Goal: Task Accomplishment & Management: Use online tool/utility

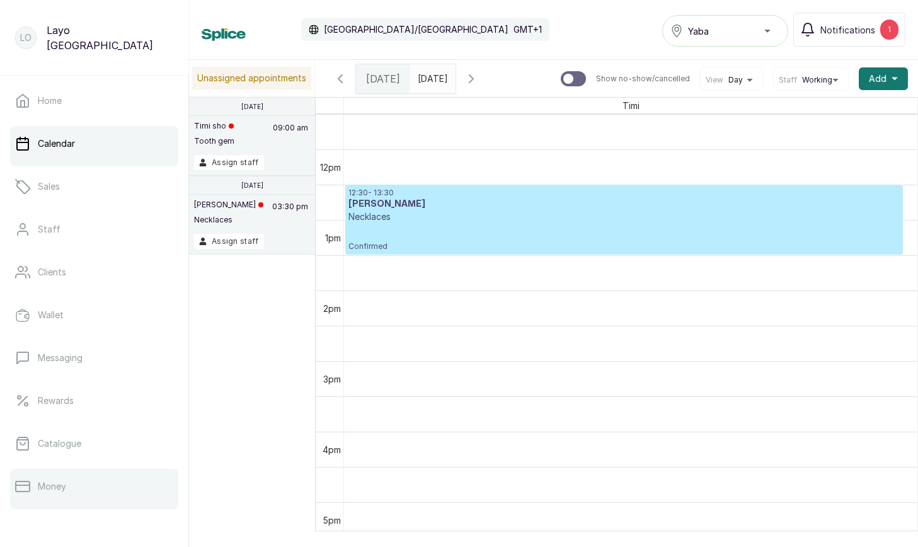
scroll to position [170, 0]
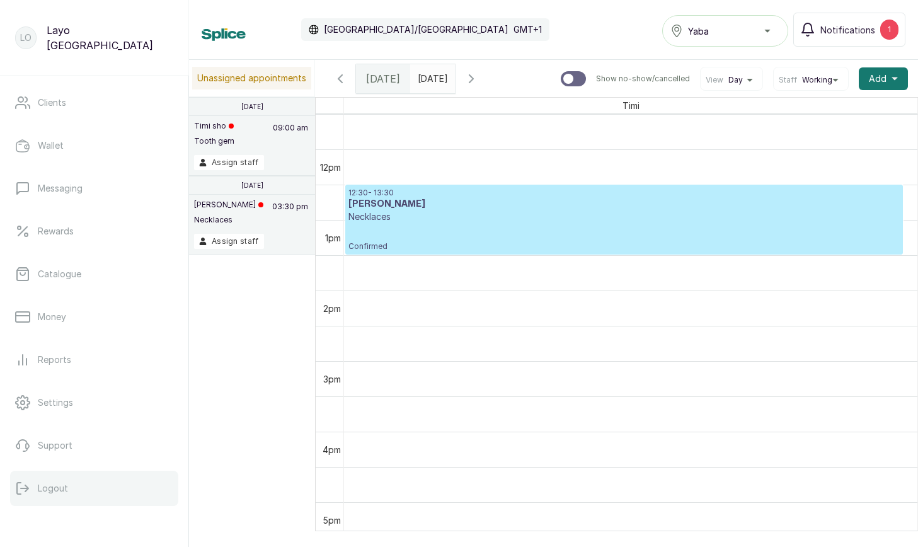
click at [65, 489] on p "Logout" at bounding box center [53, 488] width 30 height 13
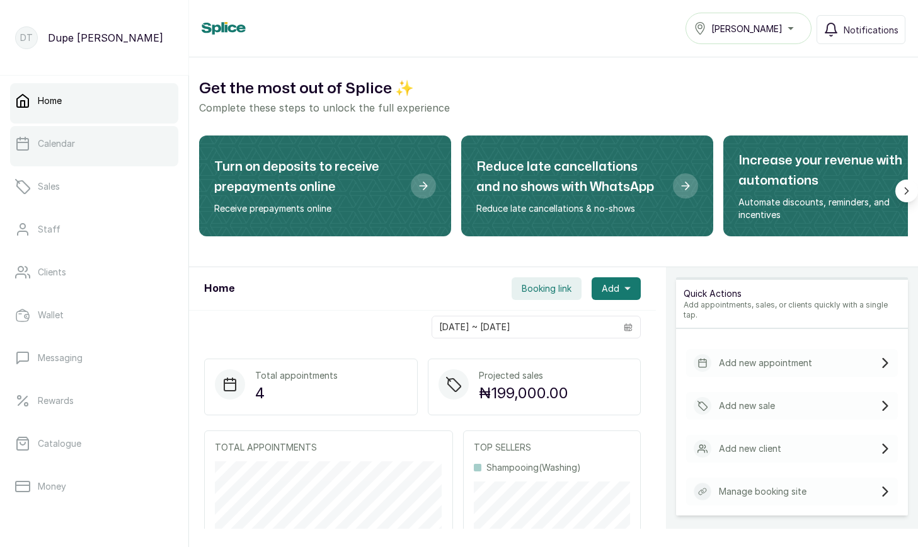
click at [83, 148] on link "Calendar" at bounding box center [94, 143] width 168 height 35
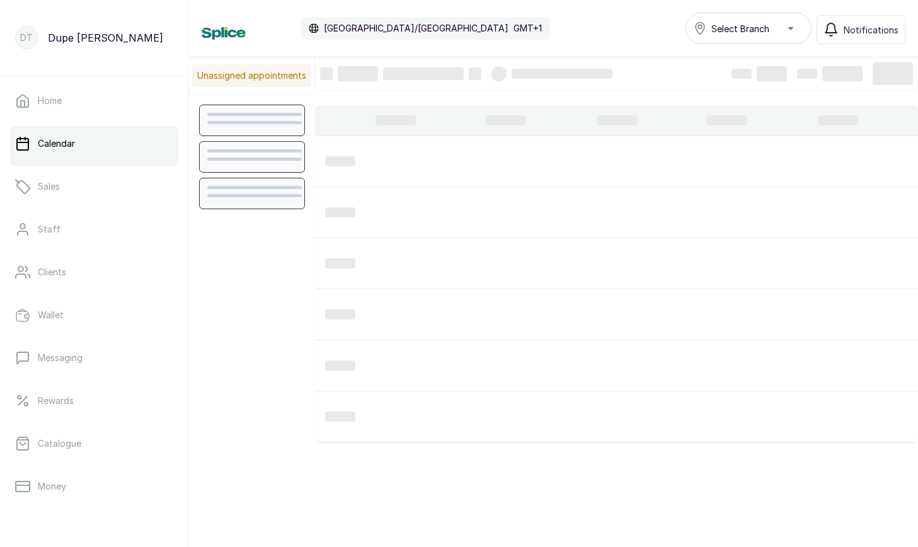
scroll to position [424, 0]
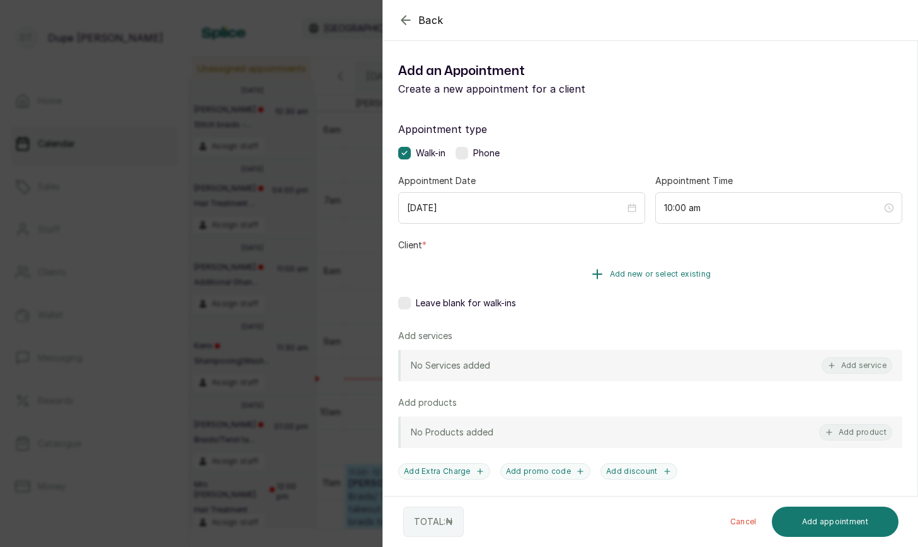
click at [649, 267] on button "Add new or select existing" at bounding box center [650, 274] width 504 height 35
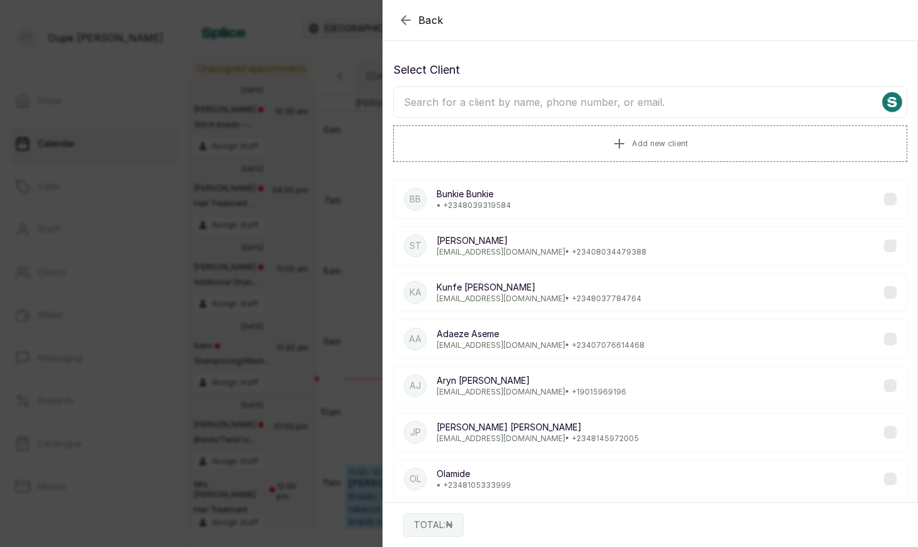
click at [587, 102] on input "text" at bounding box center [650, 102] width 514 height 32
type input "shewa"
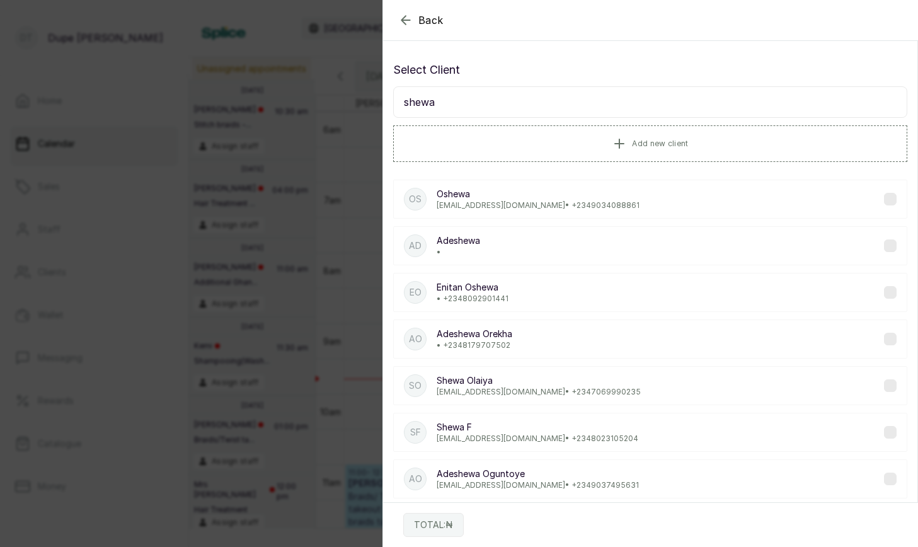
click at [548, 424] on p "Shewa F" at bounding box center [538, 427] width 202 height 13
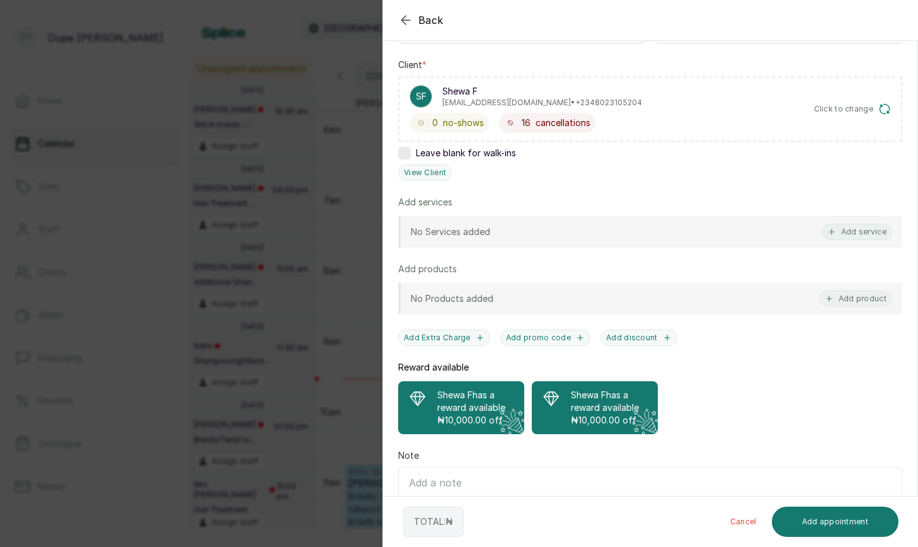
scroll to position [255, 0]
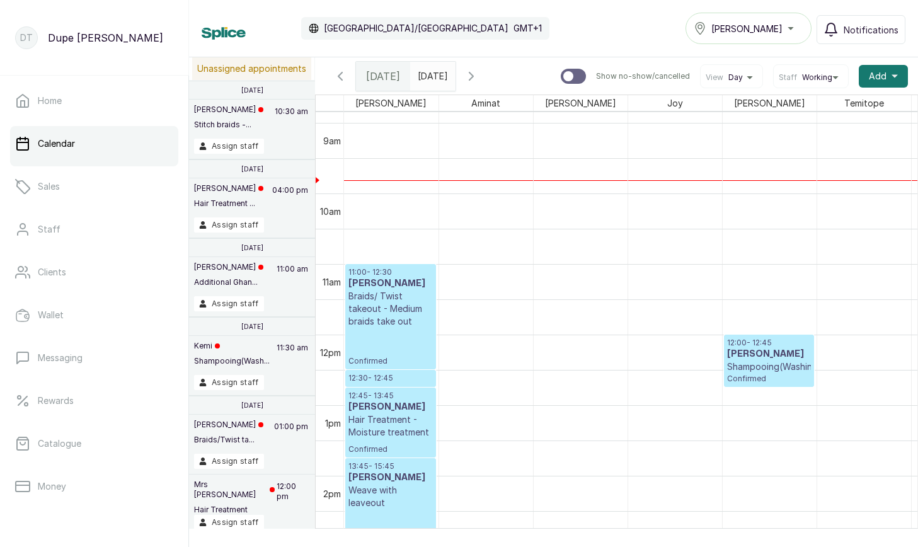
scroll to position [615, 0]
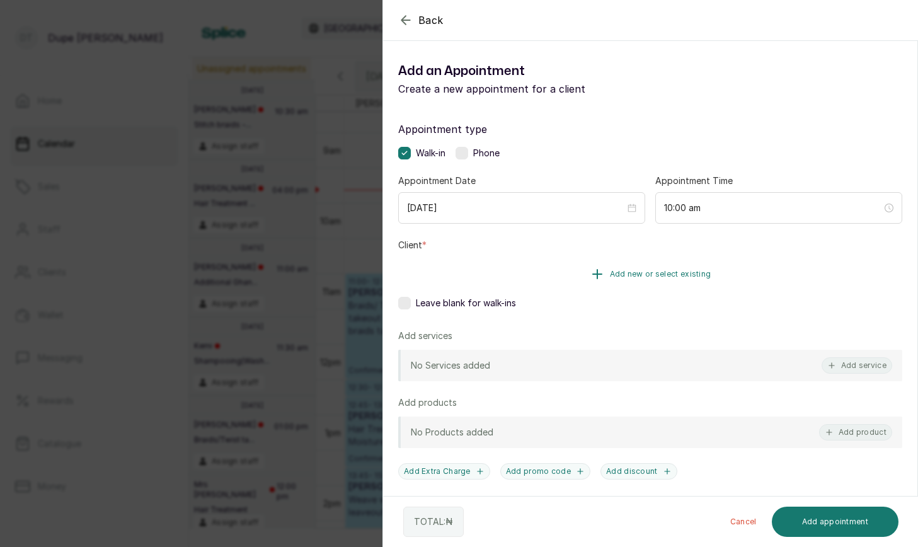
click at [603, 272] on icon "button" at bounding box center [597, 274] width 15 height 15
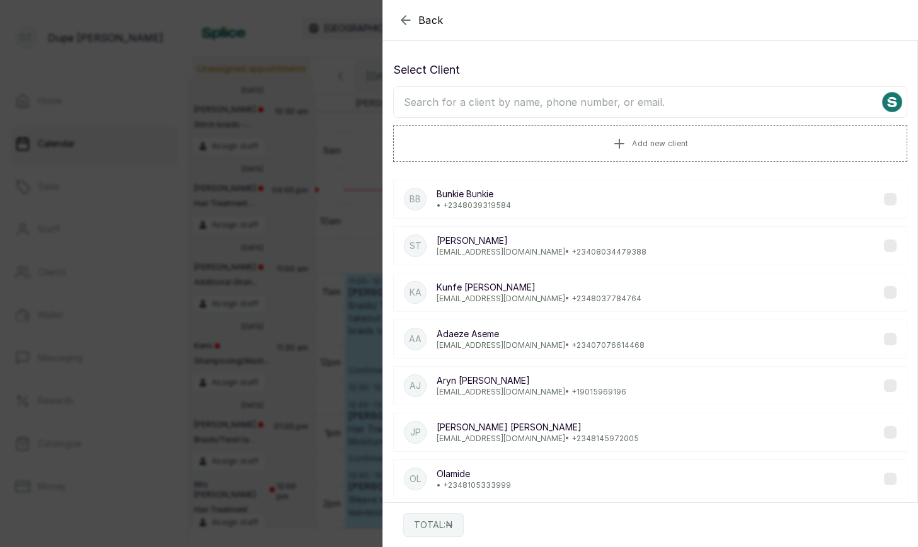
click at [651, 101] on input "text" at bounding box center [650, 102] width 514 height 32
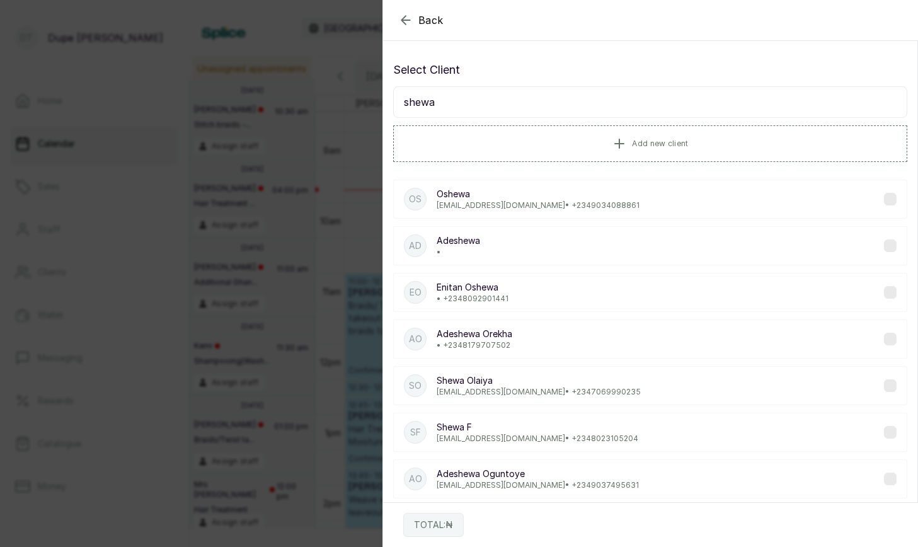
type input "shewa"
click at [605, 436] on p "shewizzle_baby@hotmail.com • +234 8023105204" at bounding box center [538, 439] width 202 height 10
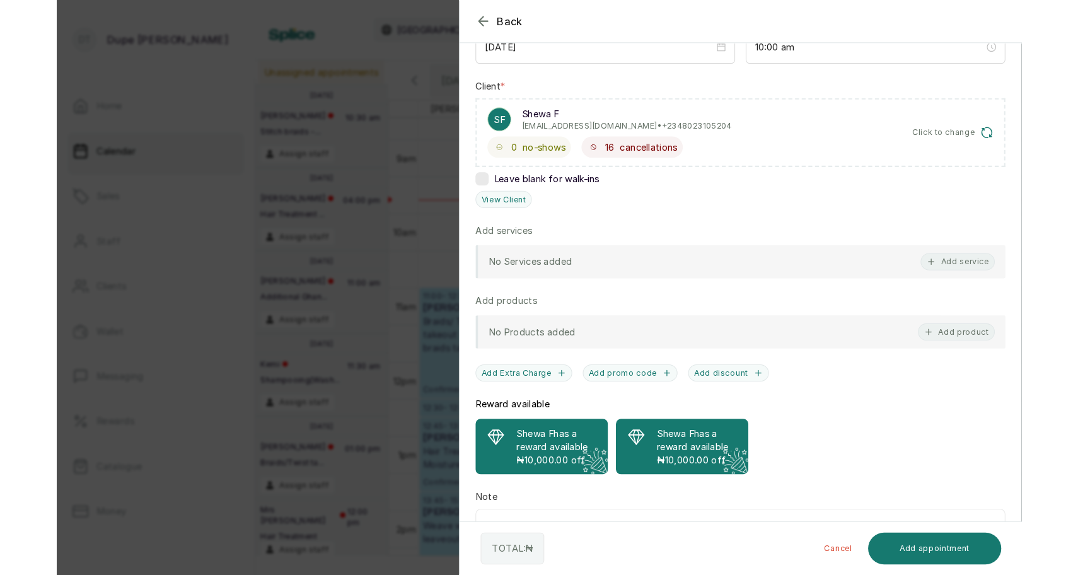
scroll to position [161, 0]
